Goal: Task Accomplishment & Management: Complete application form

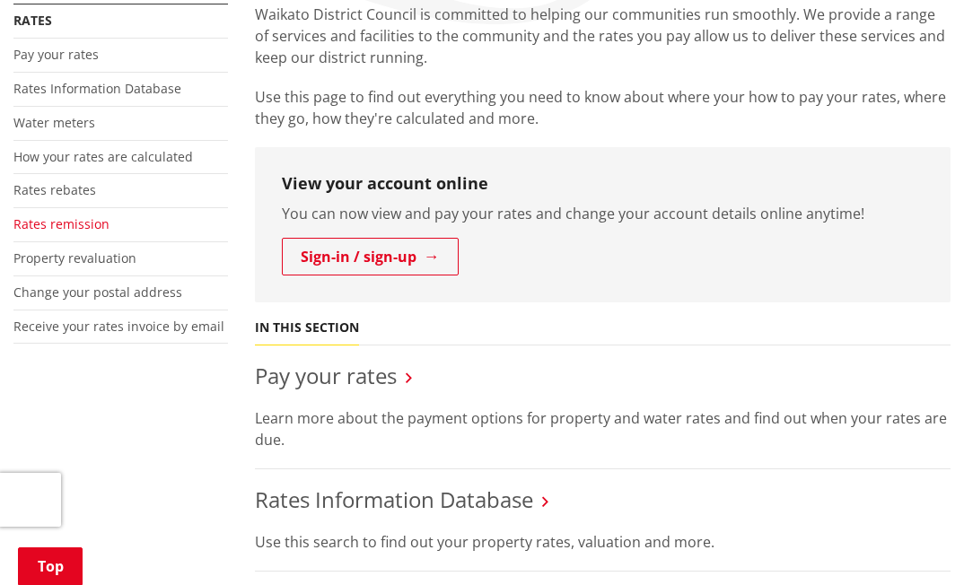
scroll to position [359, 0]
click at [59, 56] on link "Pay your rates" at bounding box center [55, 54] width 85 height 17
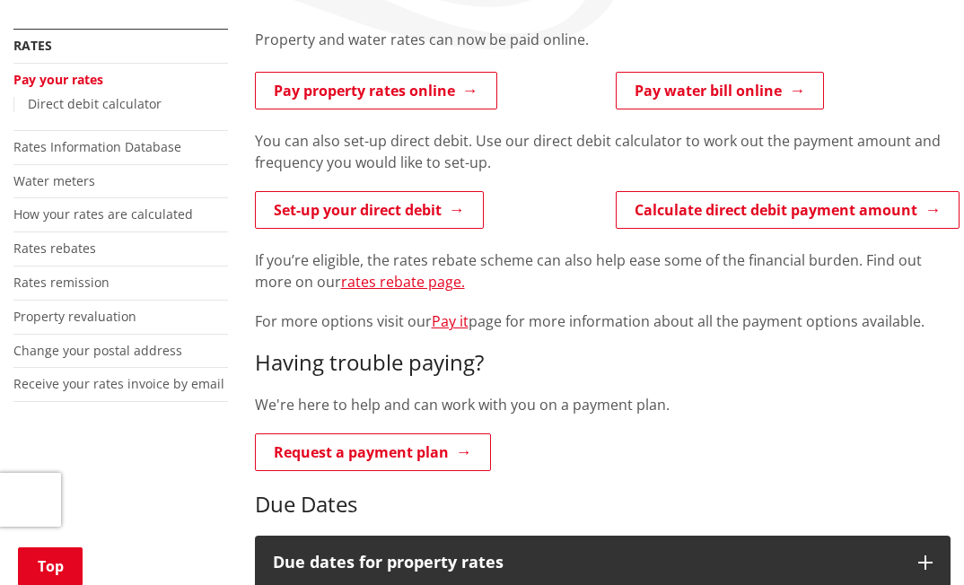
scroll to position [359, 0]
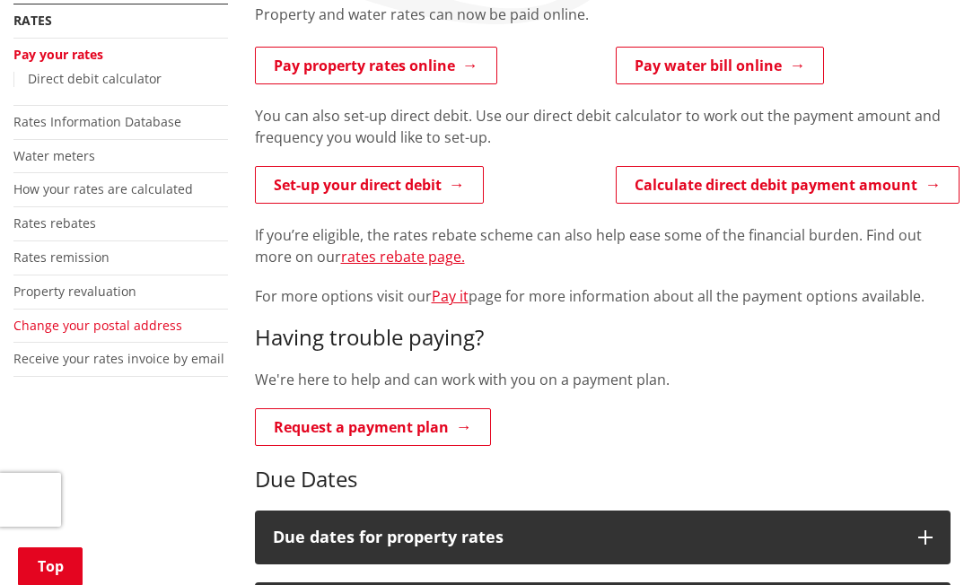
click at [75, 325] on link "Change your postal address" at bounding box center [97, 325] width 169 height 17
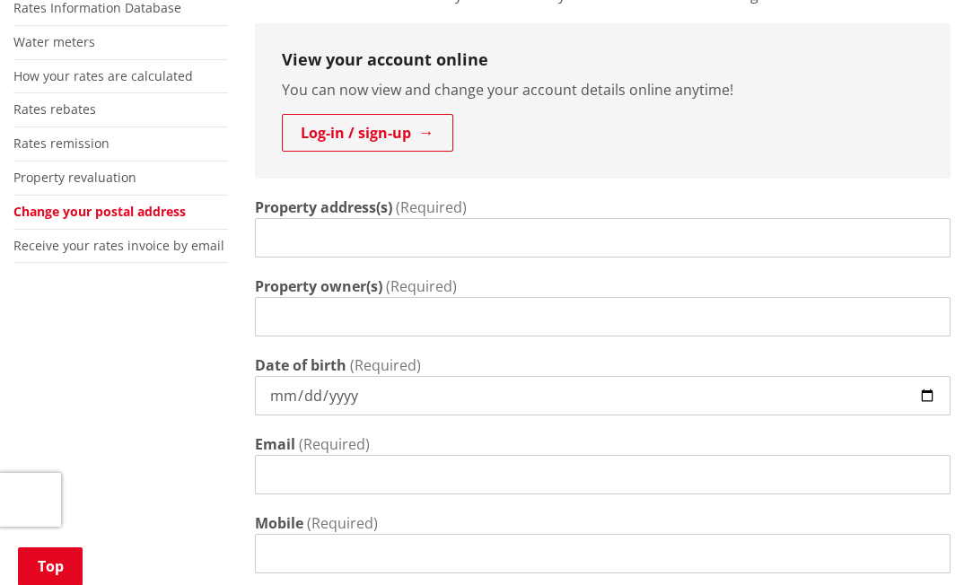
scroll to position [269, 0]
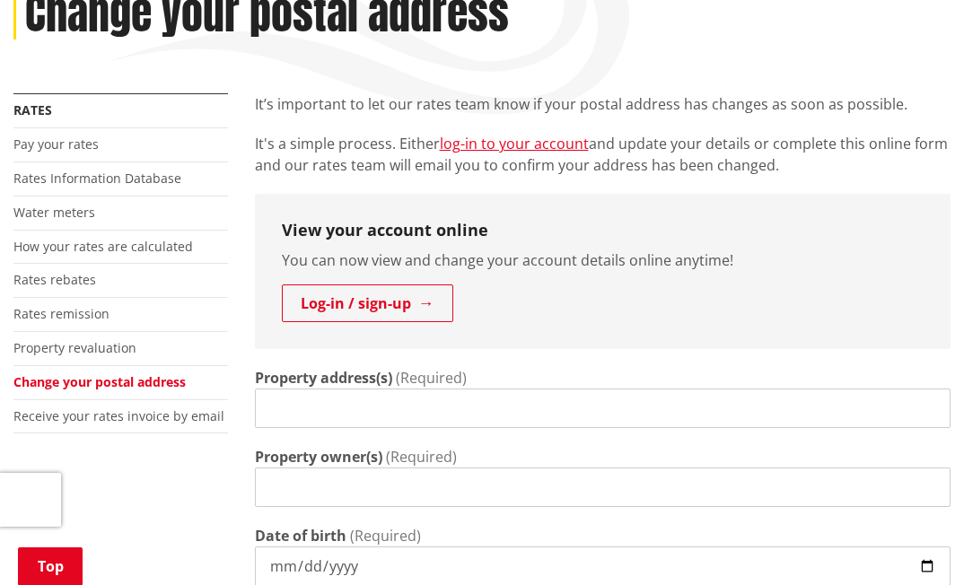
click at [269, 409] on input "Property address(s)" at bounding box center [603, 407] width 696 height 39
type input "252 whangamarino road"
click at [261, 493] on input "Property owner(s)" at bounding box center [603, 486] width 696 height 39
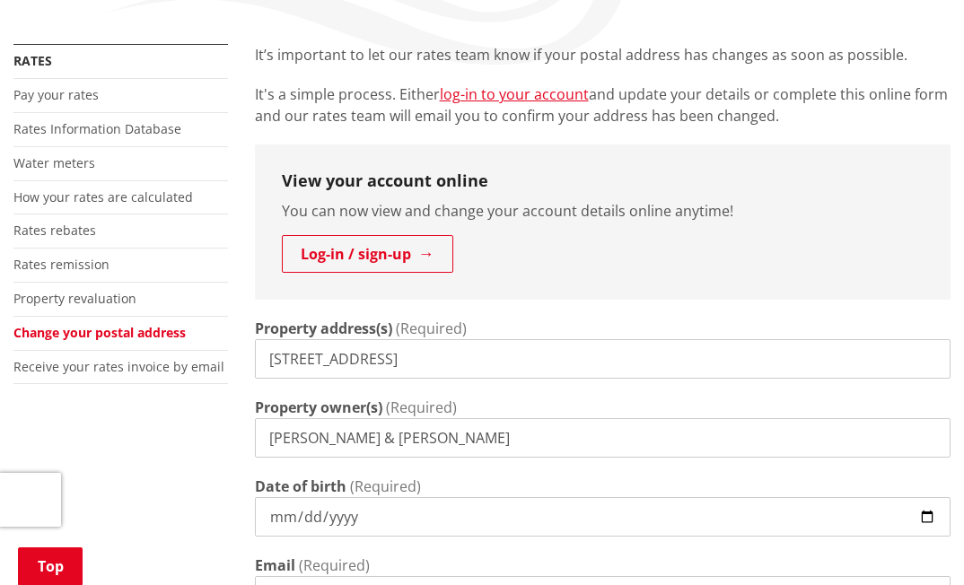
scroll to position [359, 0]
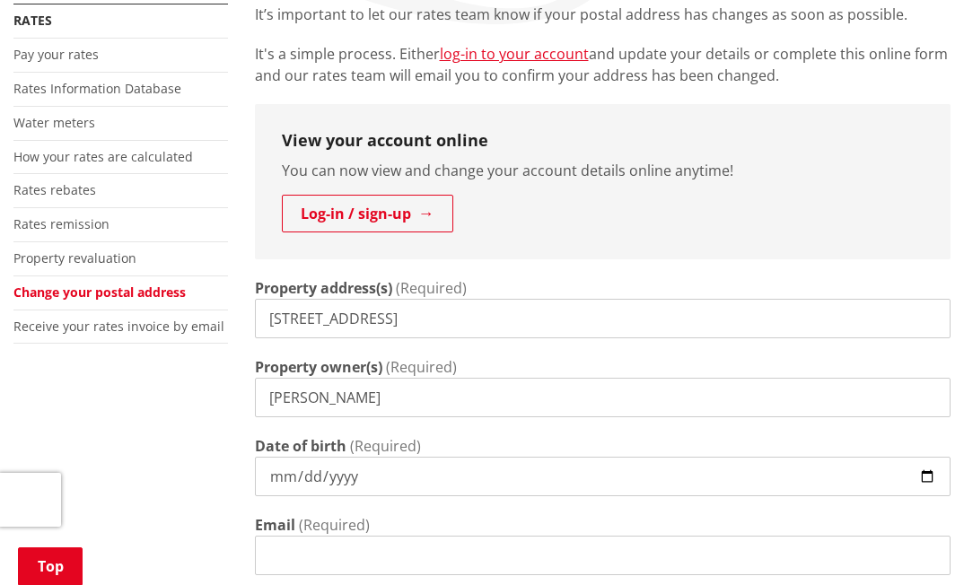
type input "Dirk Willem Korver"
click at [279, 479] on input "Date of birth" at bounding box center [603, 476] width 696 height 39
type input "1943-04-04"
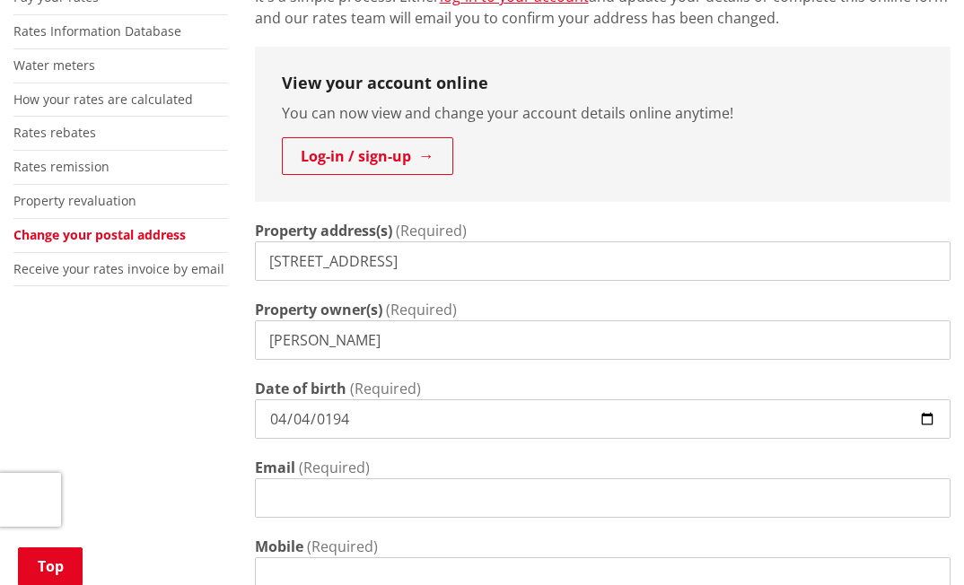
scroll to position [449, 0]
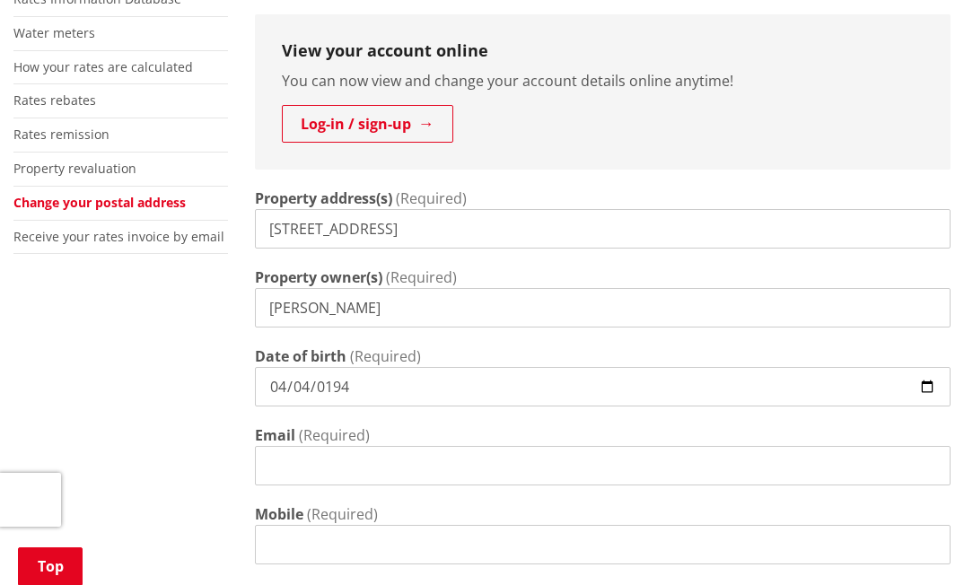
click at [262, 464] on input "Email" at bounding box center [603, 465] width 696 height 39
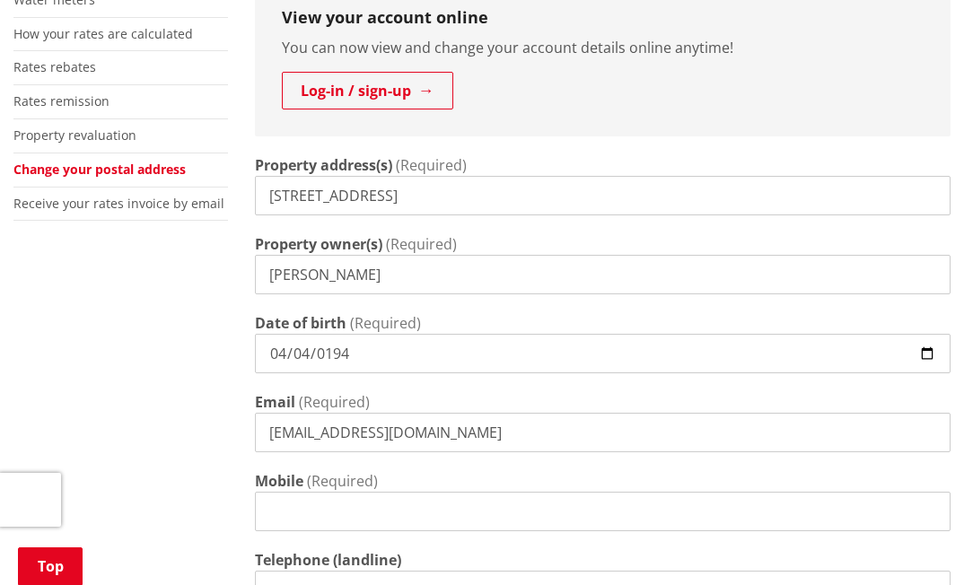
scroll to position [538, 0]
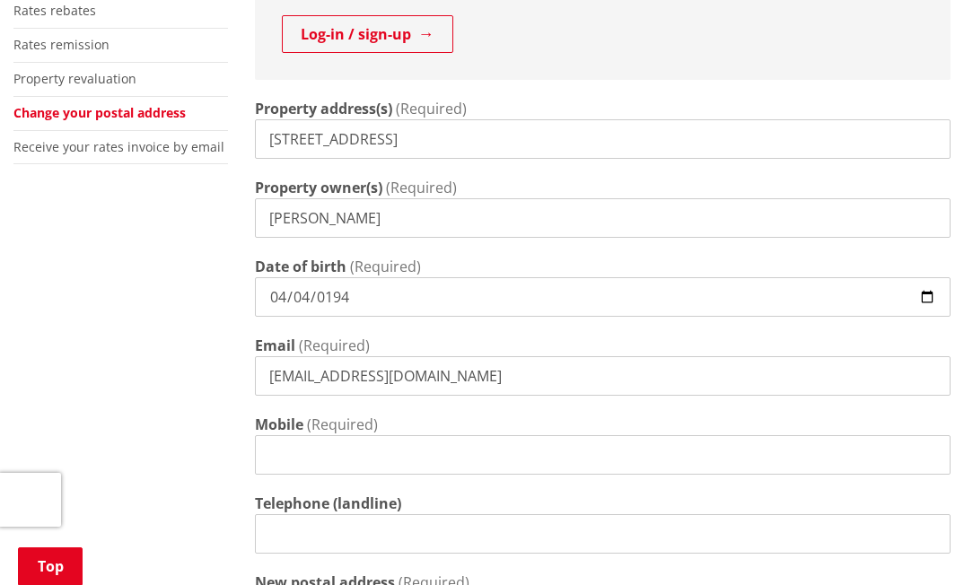
type input "korver@xtra.co.nz"
click at [274, 456] on input "Mobile" at bounding box center [603, 454] width 696 height 39
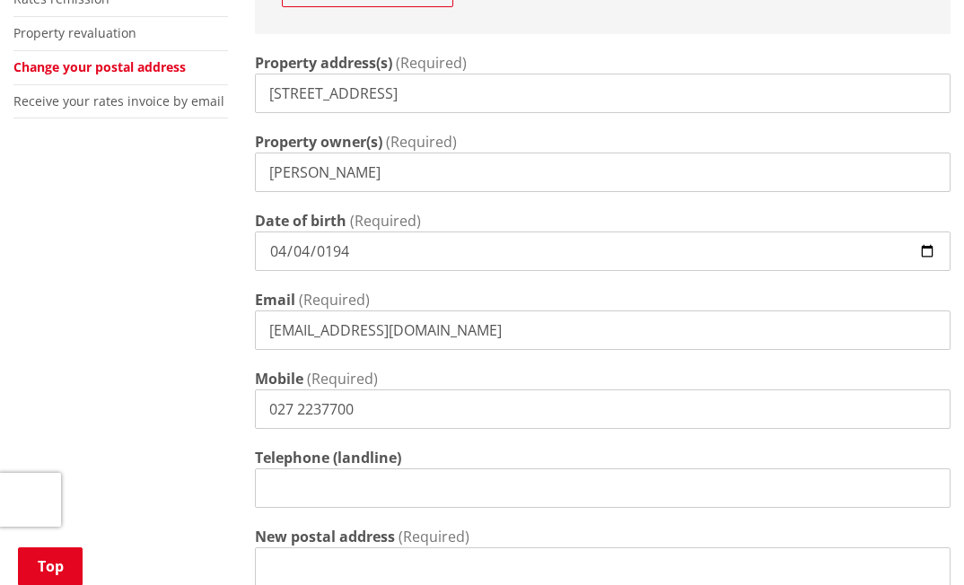
scroll to position [628, 0]
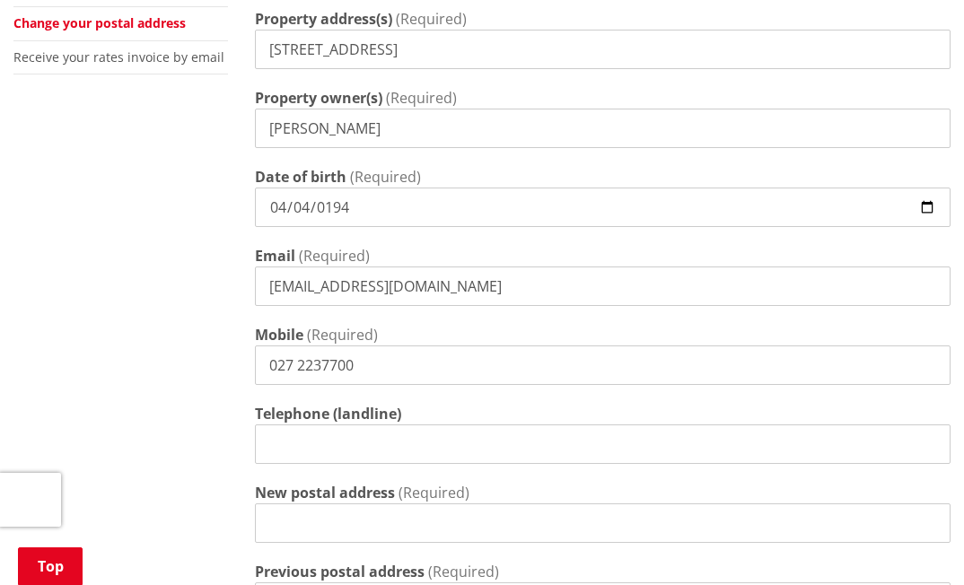
type input "027 2237700"
click at [266, 445] on input "Telephone (landline)" at bounding box center [603, 443] width 696 height 39
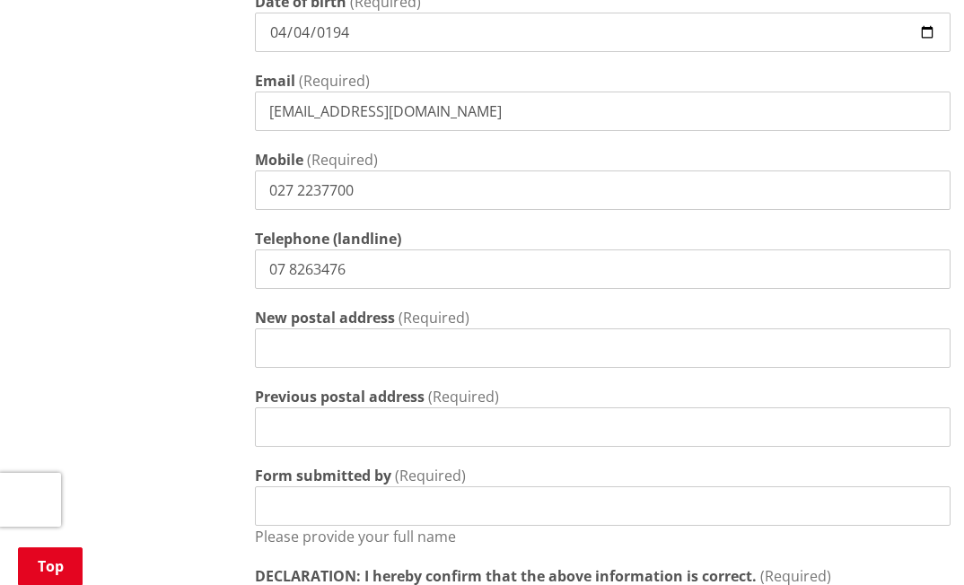
scroll to position [807, 0]
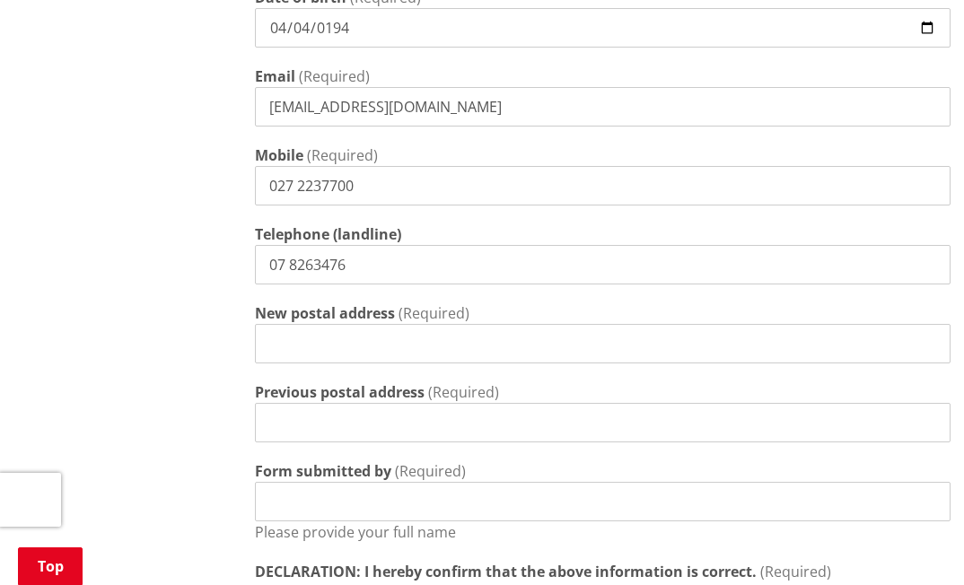
type input "07 8263476"
click at [269, 344] on input "New postal address" at bounding box center [603, 343] width 696 height 39
type input "44b Whangamarino Road, Te Kauwhata 3710"
click at [275, 424] on input "Previous postal address" at bounding box center [603, 422] width 696 height 39
type input "RD2 Te Kauwhata"
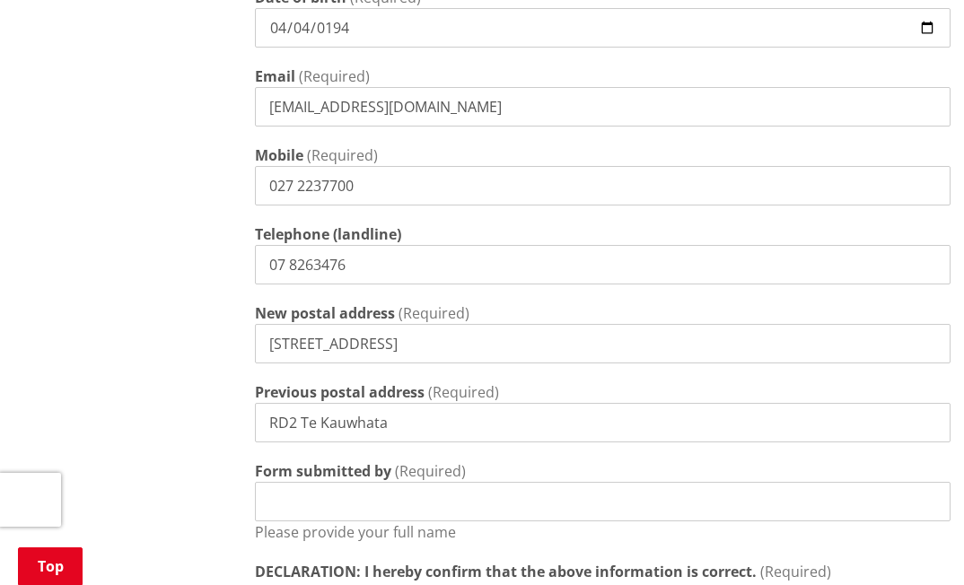
drag, startPoint x: 278, startPoint y: 507, endPoint x: 278, endPoint y: 517, distance: 9.9
click at [278, 517] on input "Form submitted by" at bounding box center [603, 501] width 696 height 39
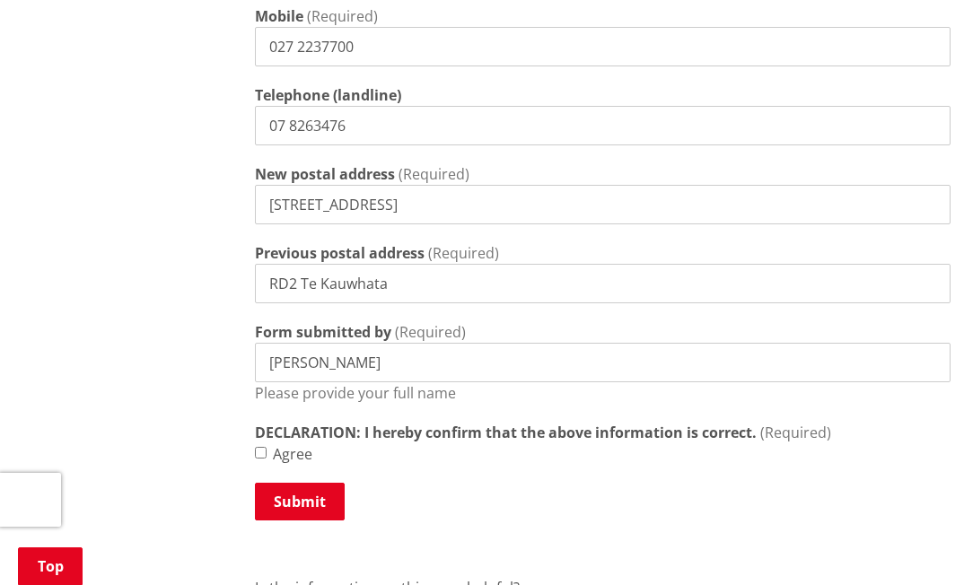
scroll to position [987, 0]
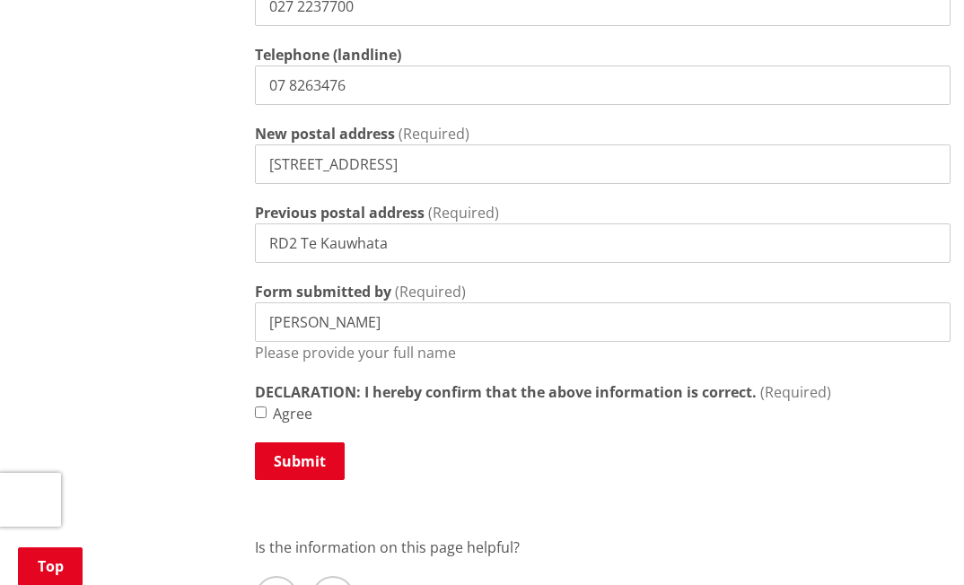
type input "Dirk Willem Korver"
click at [261, 410] on input "Agree" at bounding box center [261, 412] width 12 height 12
checkbox input "true"
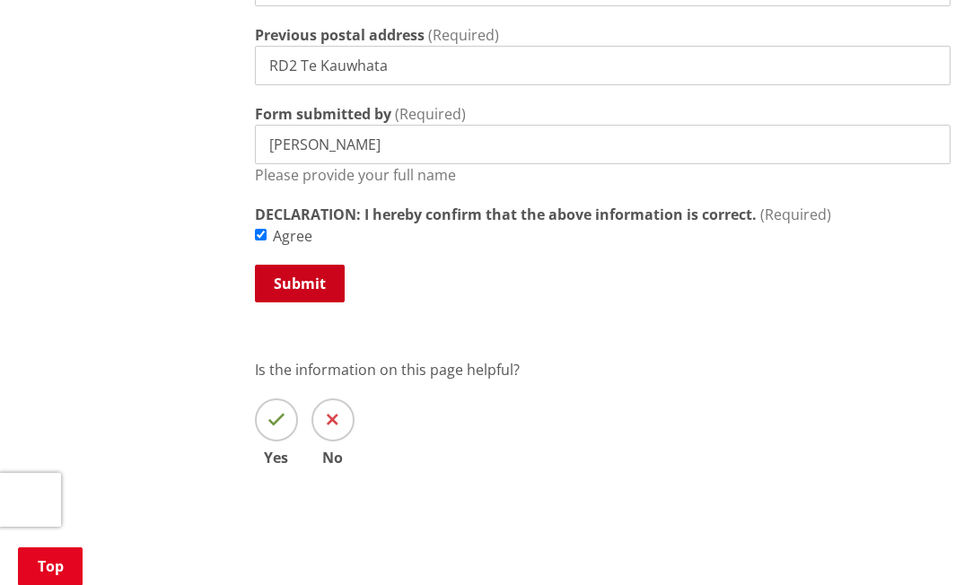
scroll to position [1166, 0]
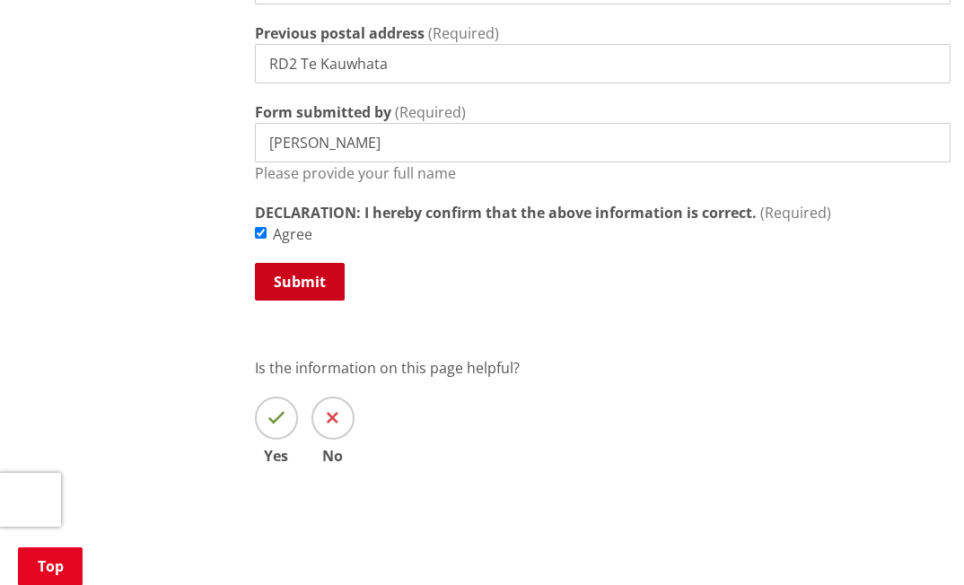
click at [301, 281] on button "Submit" at bounding box center [300, 282] width 90 height 38
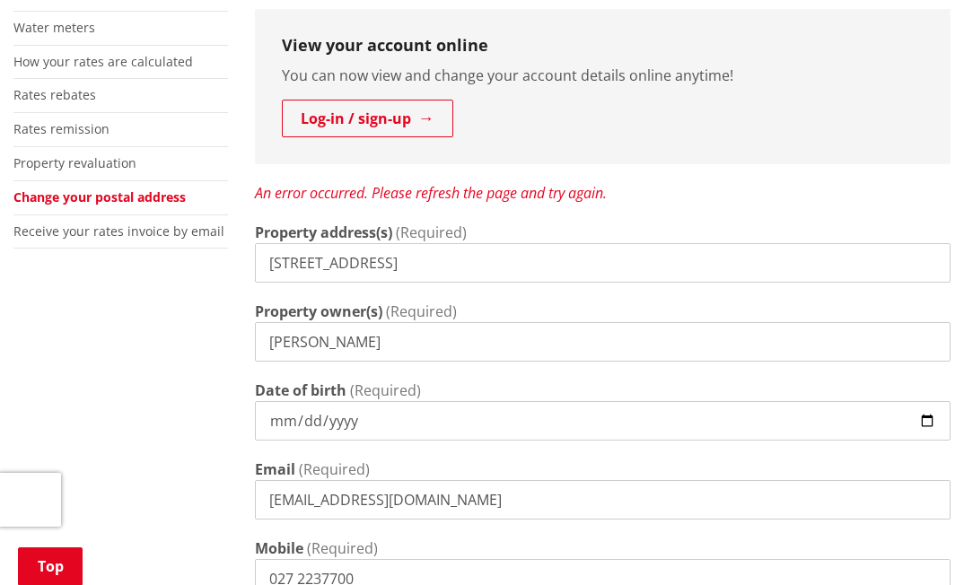
scroll to position [449, 0]
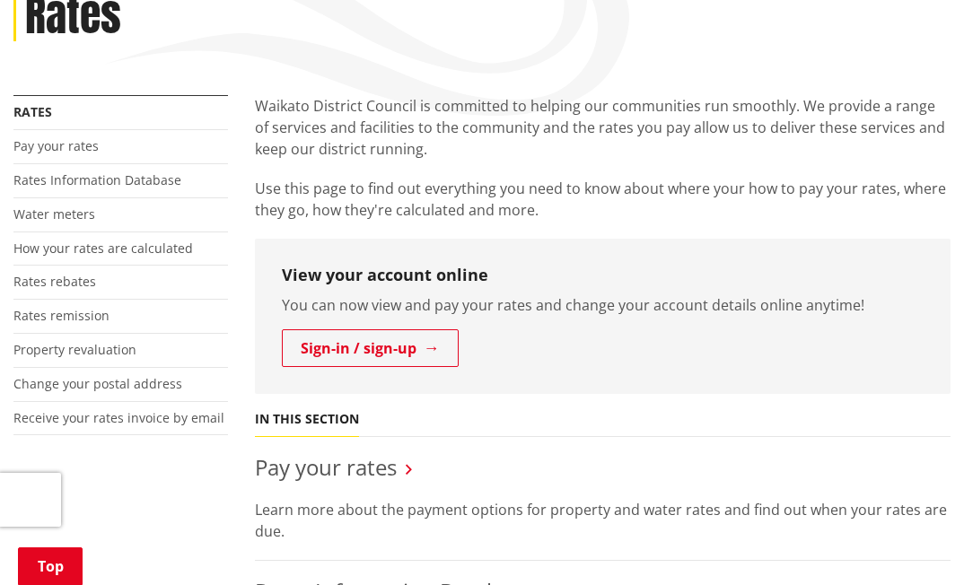
scroll to position [269, 0]
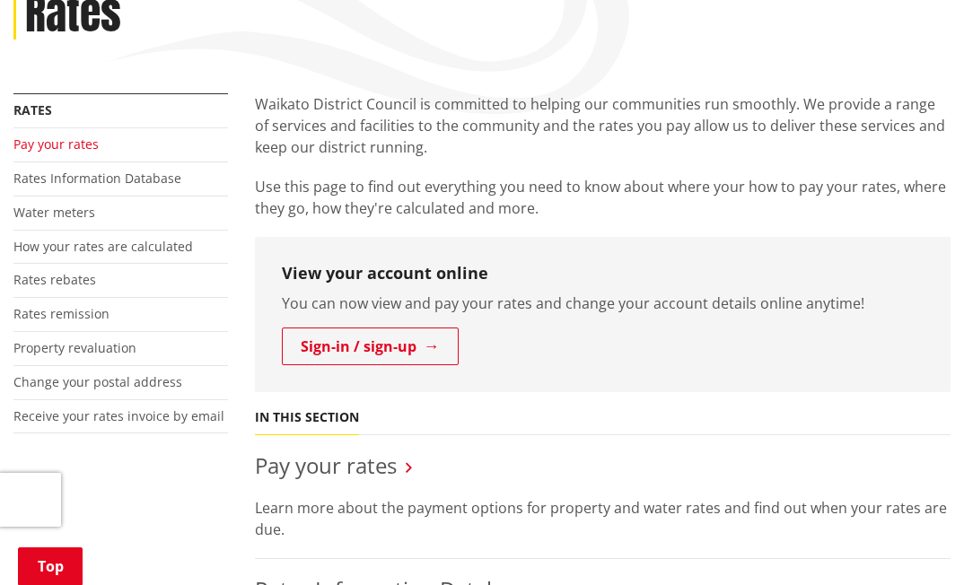
click at [55, 144] on link "Pay your rates" at bounding box center [55, 143] width 85 height 17
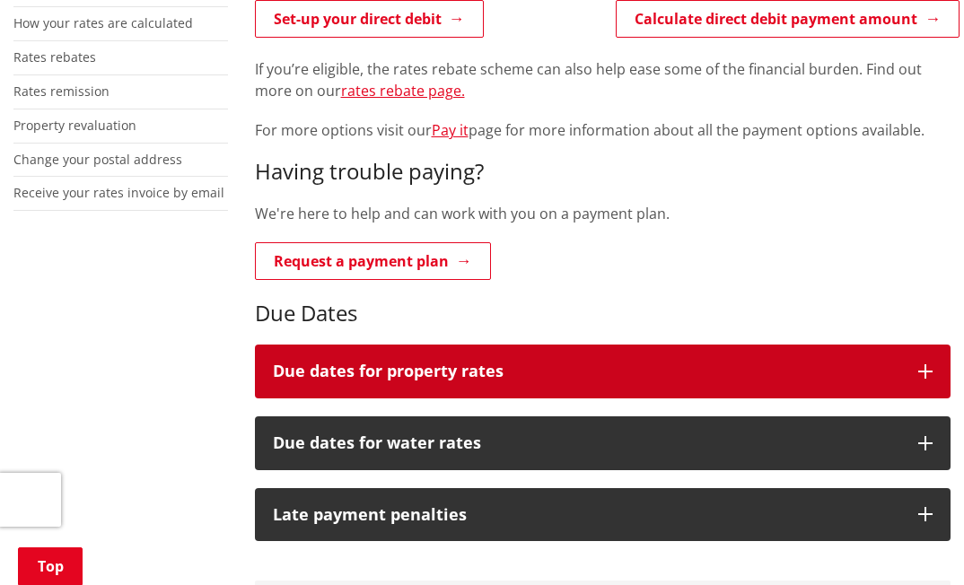
scroll to position [538, 0]
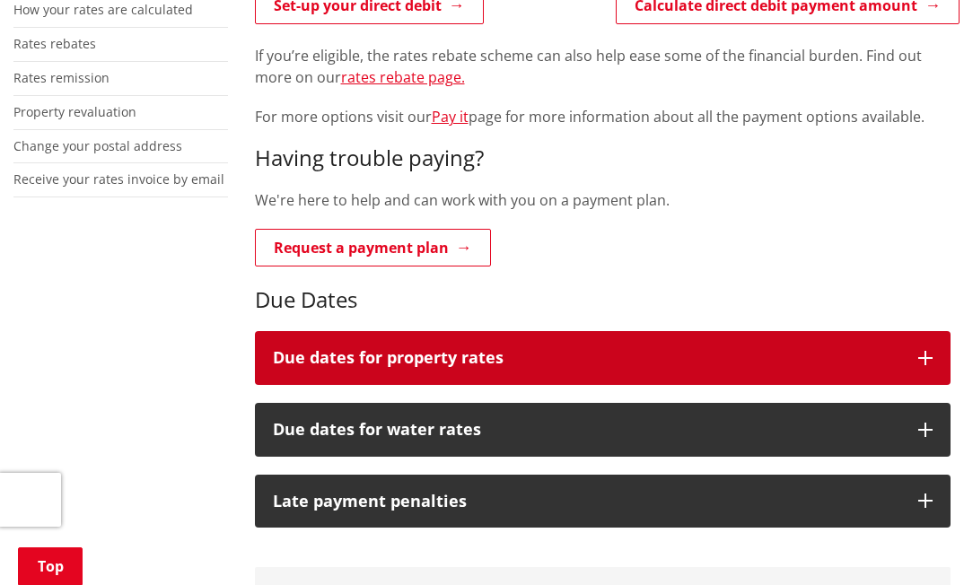
click at [432, 360] on h3 "Due dates for property rates" at bounding box center [587, 358] width 628 height 18
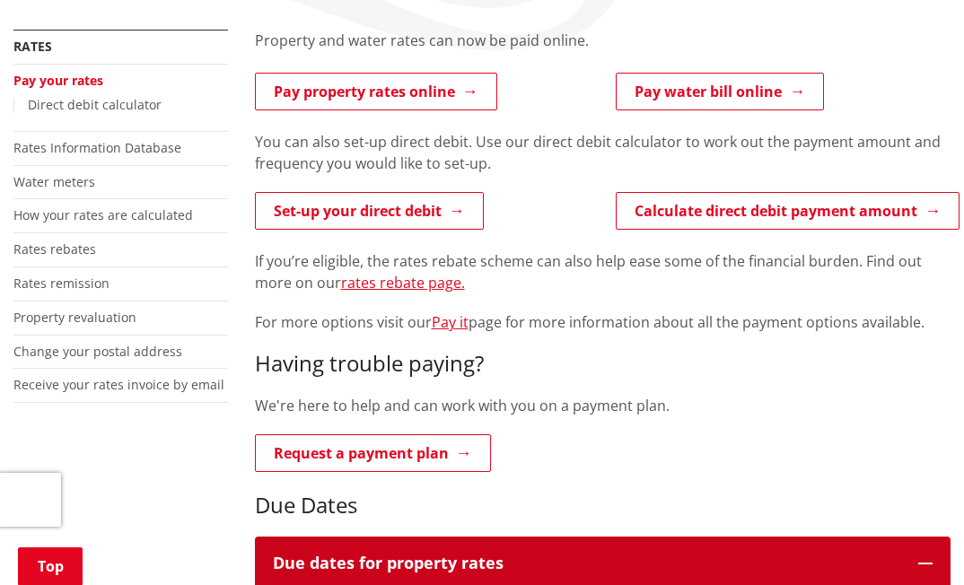
scroll to position [359, 0]
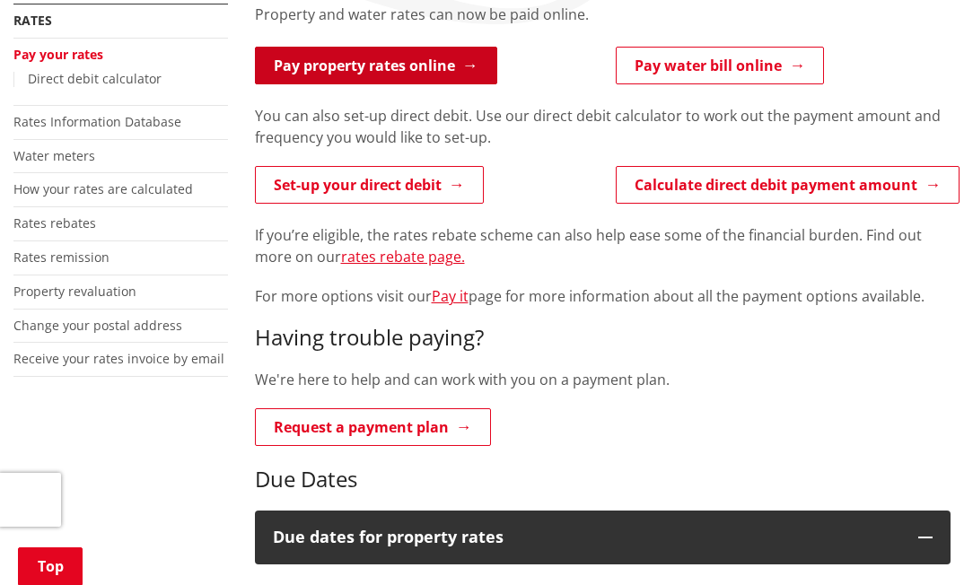
click at [356, 65] on link "Pay property rates online" at bounding box center [376, 66] width 242 height 38
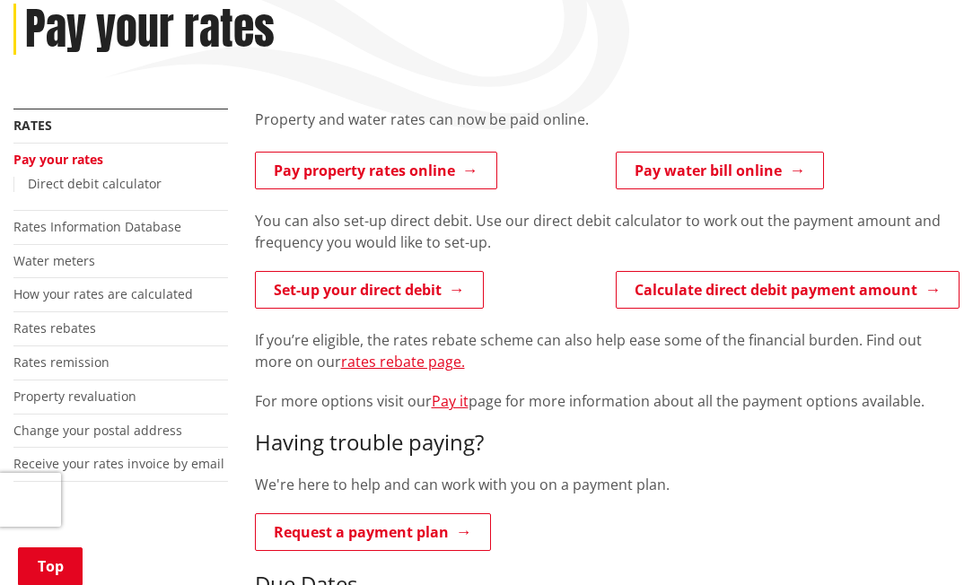
scroll to position [269, 0]
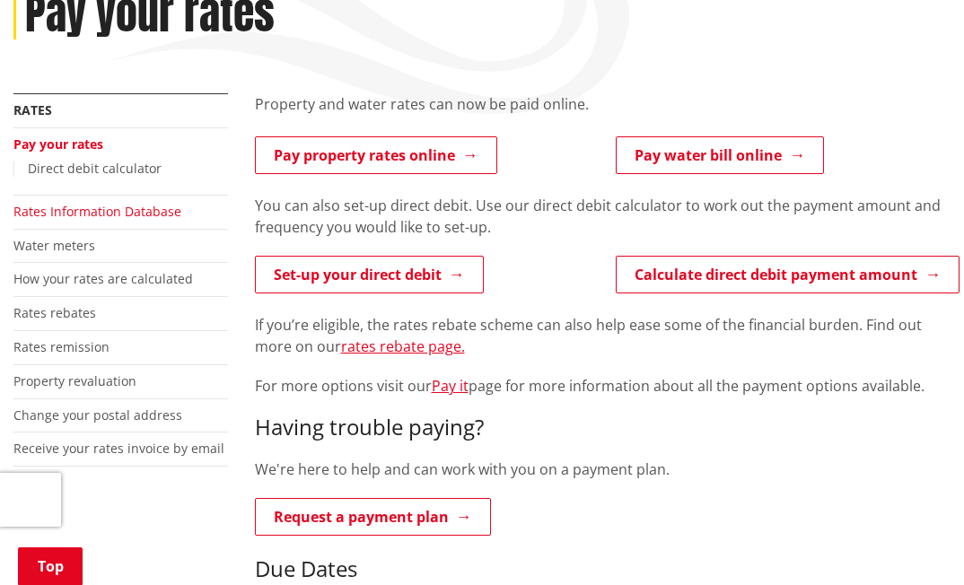
click at [31, 215] on link "Rates Information Database" at bounding box center [97, 211] width 168 height 17
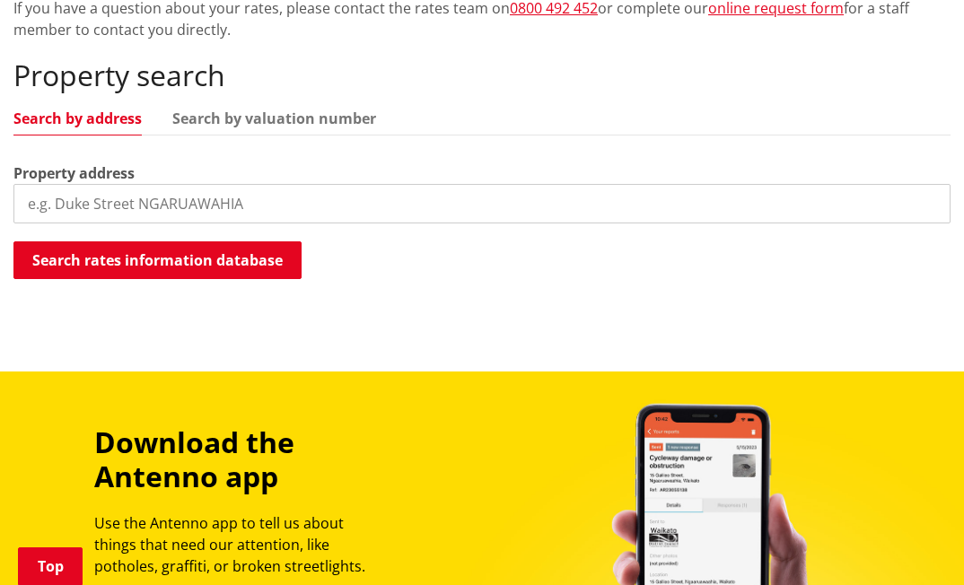
scroll to position [538, 0]
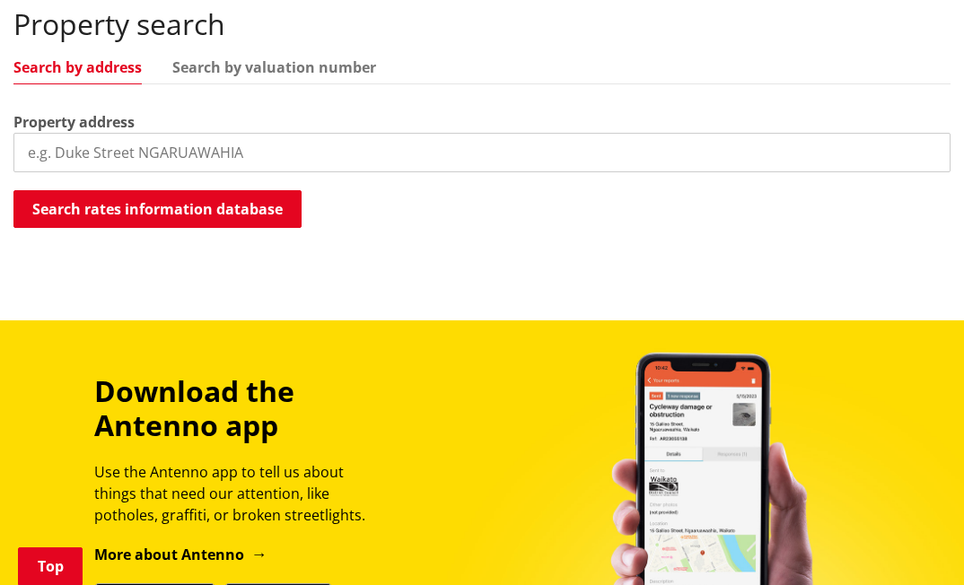
click at [31, 153] on input "search" at bounding box center [481, 152] width 937 height 39
type input "[STREET_ADDRESS]"
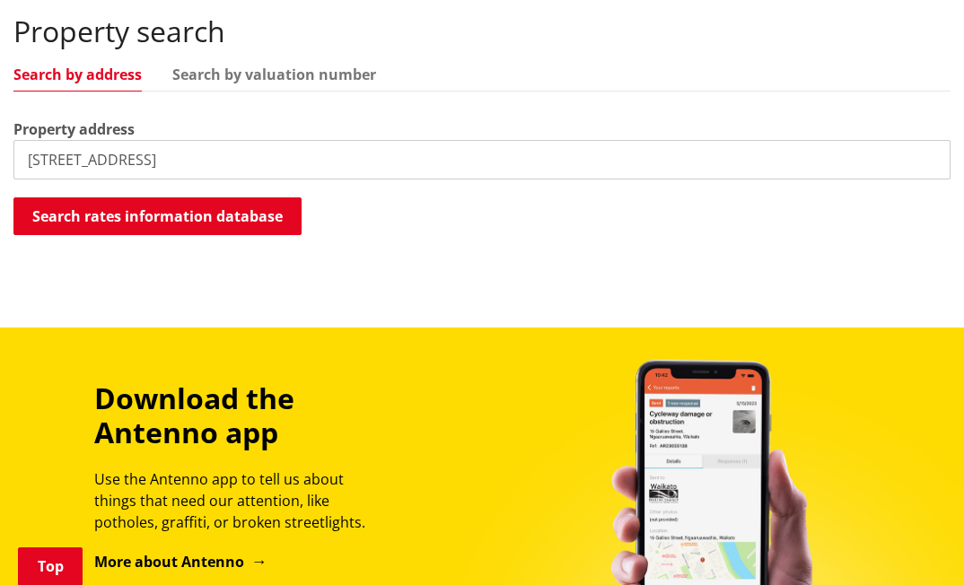
scroll to position [359, 0]
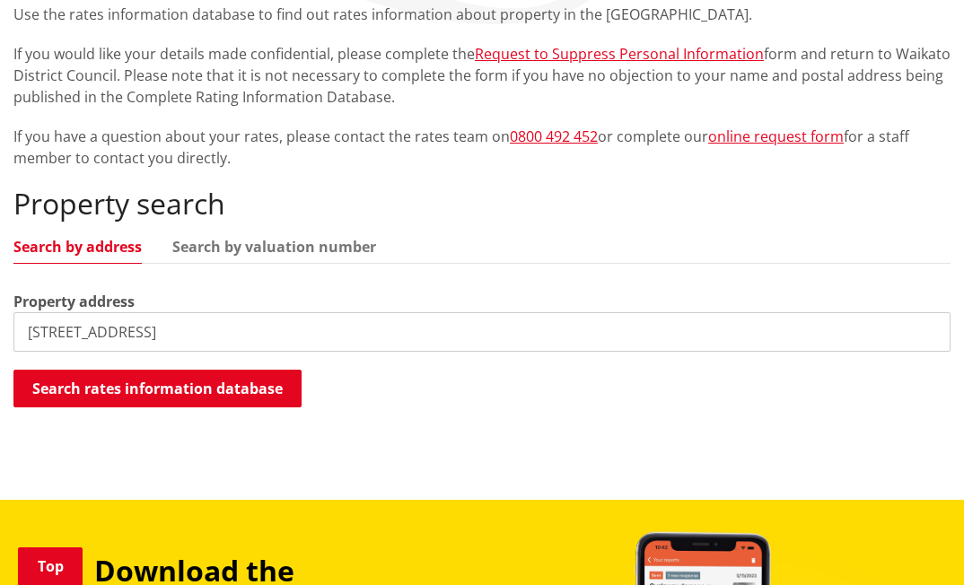
drag, startPoint x: 288, startPoint y: 330, endPoint x: 13, endPoint y: 344, distance: 274.8
click at [13, 344] on input "252 Whangamarino Road Te Kauwhata" at bounding box center [481, 331] width 937 height 39
click at [261, 249] on link "Search by valuation number" at bounding box center [274, 247] width 204 height 14
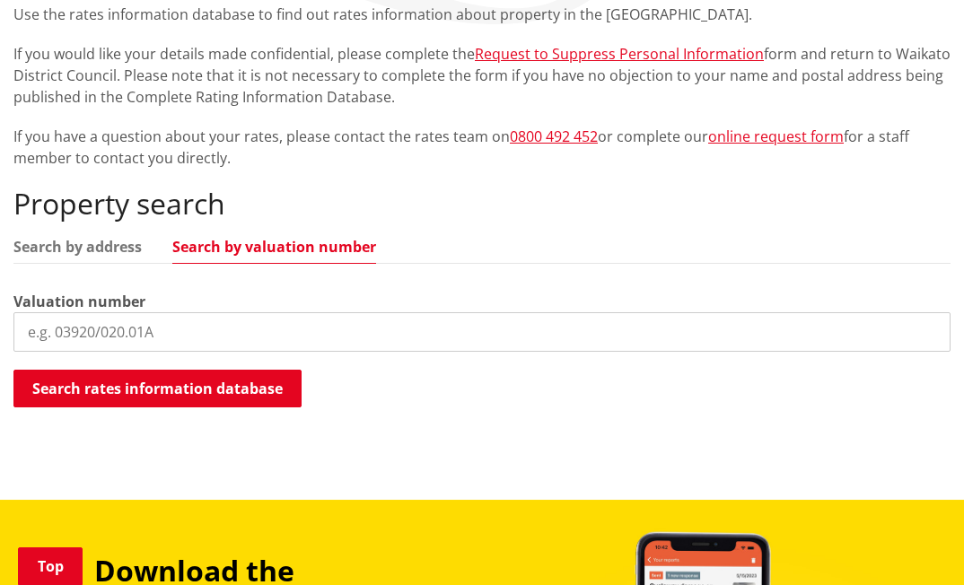
click at [57, 336] on input "search" at bounding box center [481, 331] width 937 height 39
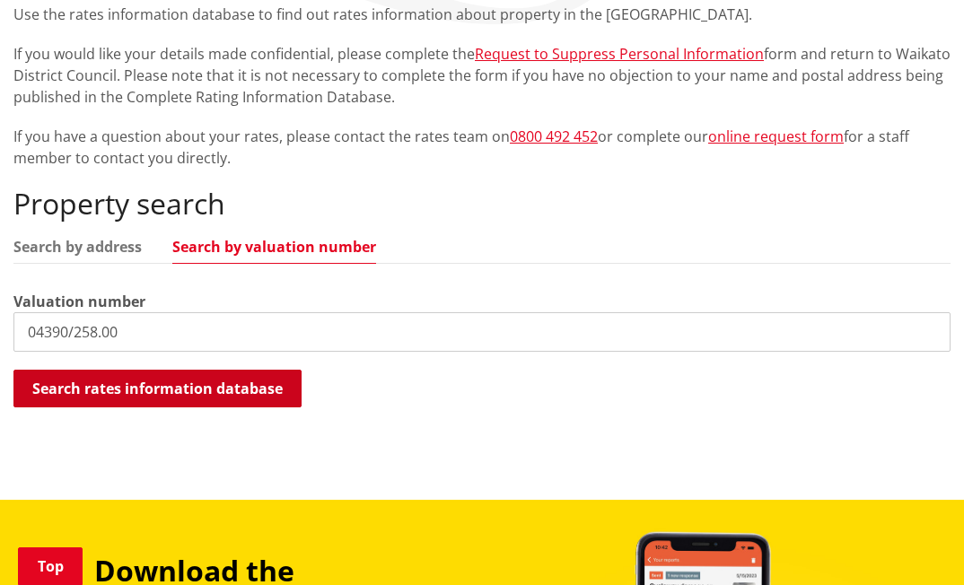
type input "04390/258.00"
click at [147, 392] on button "Search rates information database" at bounding box center [157, 389] width 288 height 38
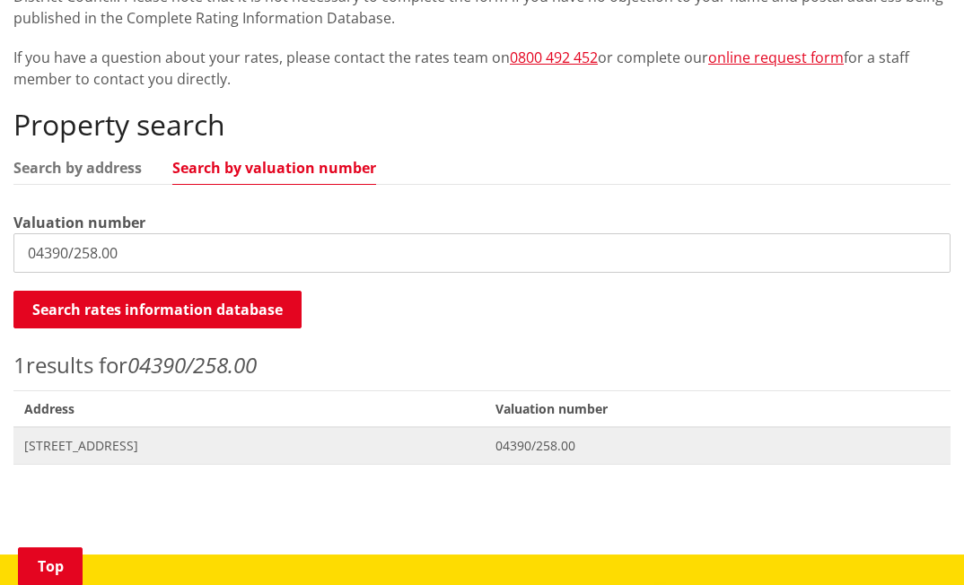
scroll to position [481, 0]
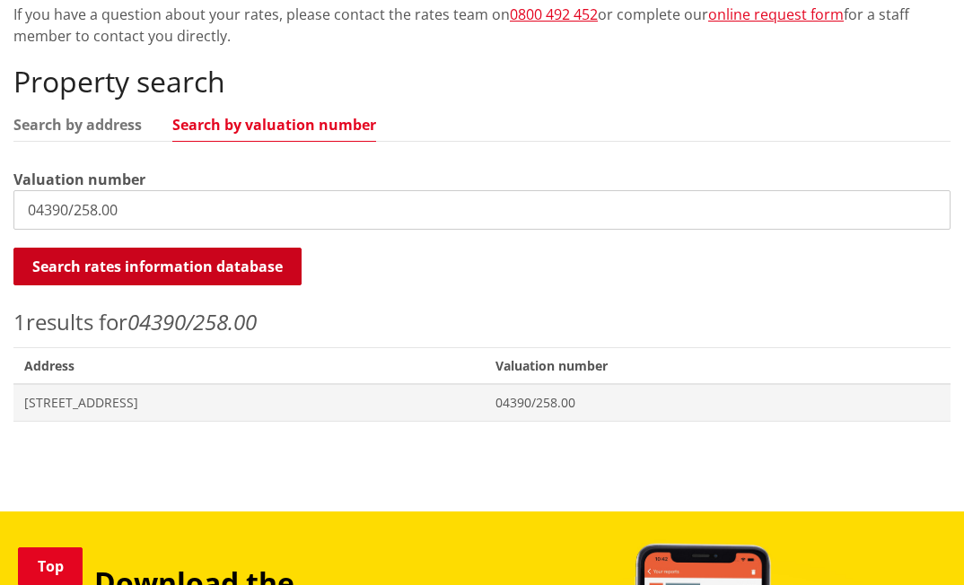
click at [164, 274] on button "Search rates information database" at bounding box center [157, 267] width 288 height 38
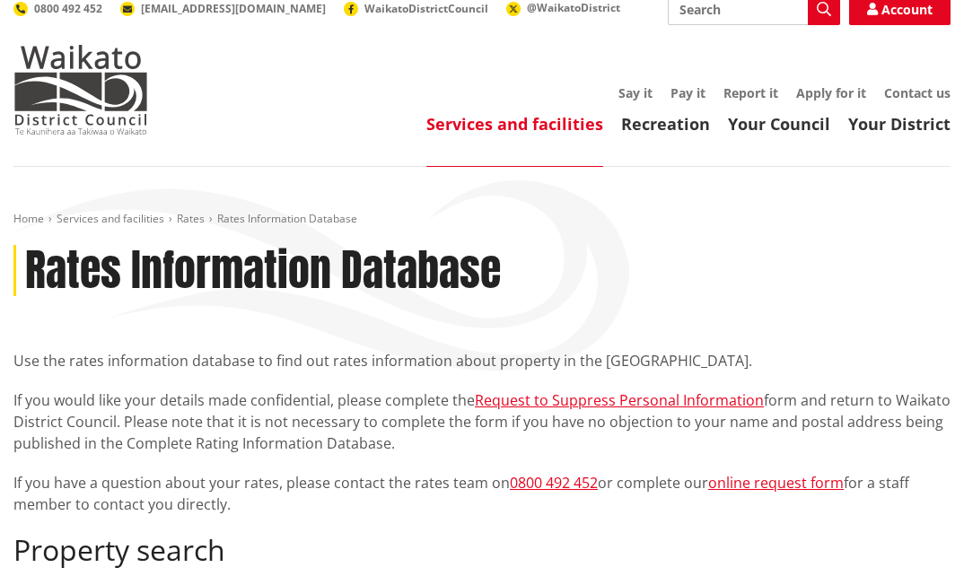
scroll to position [0, 0]
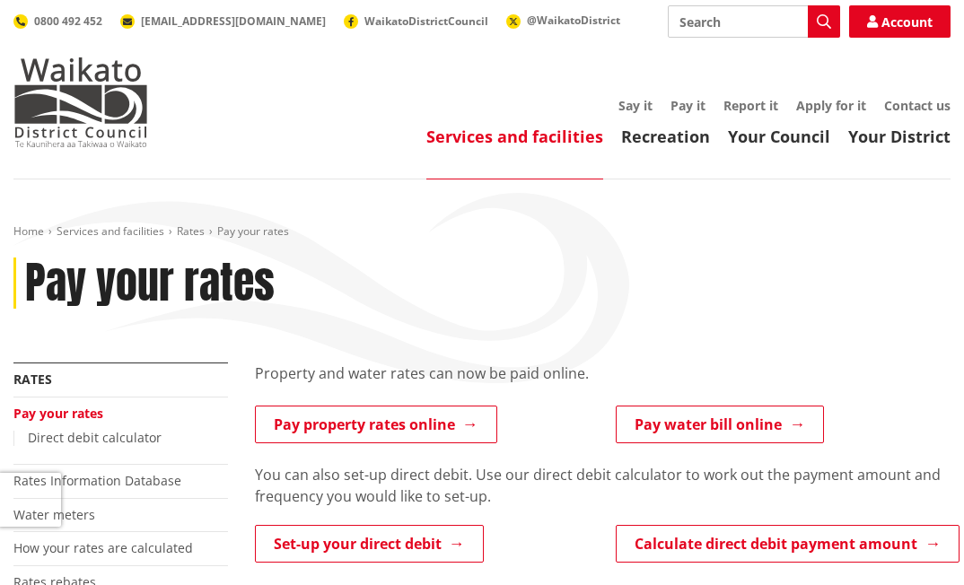
scroll to position [269, 0]
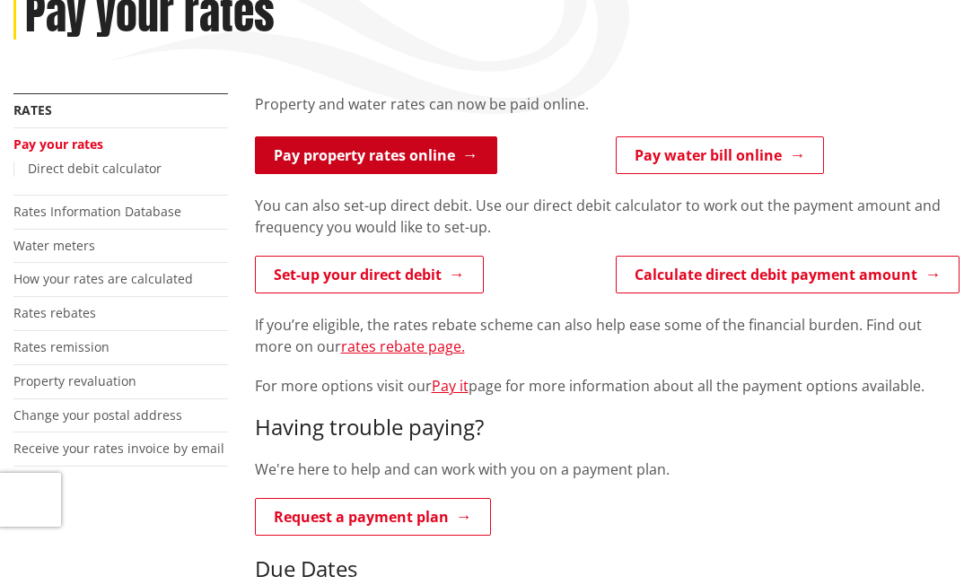
click at [331, 156] on link "Pay property rates online" at bounding box center [376, 155] width 242 height 38
